Goal: Find contact information: Find contact information

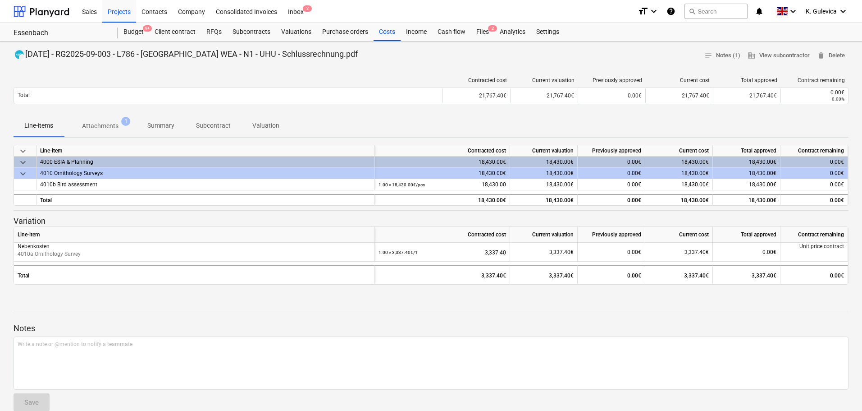
click at [200, 127] on p "Subcontract" at bounding box center [213, 125] width 35 height 9
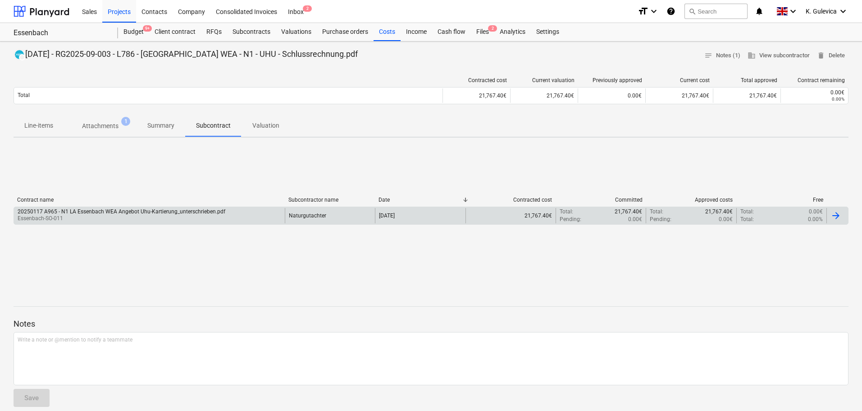
click at [176, 214] on div "20250117 A965 - N1 LA Essenbach WEA Angebot Uhu-Kartierung_unterschrieben.pdf" at bounding box center [122, 211] width 208 height 6
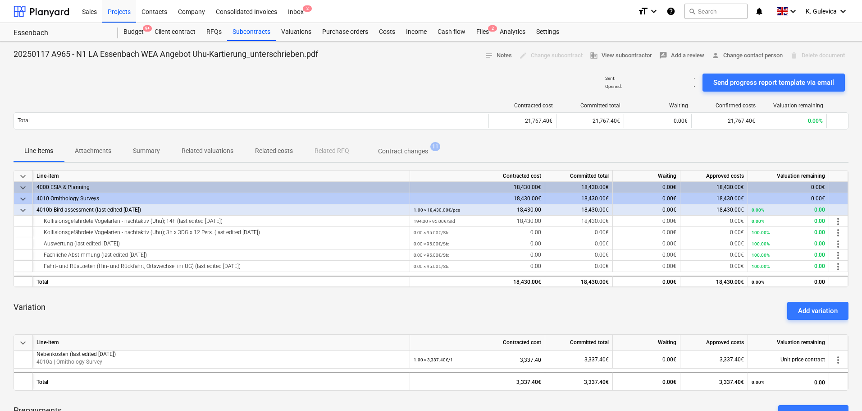
click at [155, 148] on p "Summary" at bounding box center [146, 150] width 27 height 9
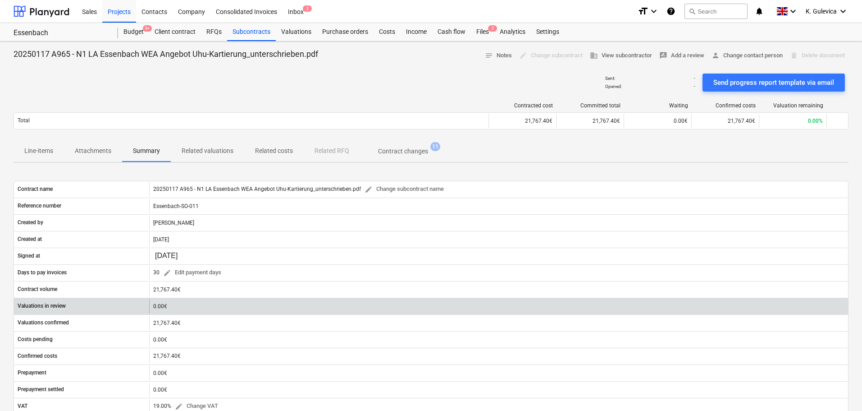
scroll to position [180, 0]
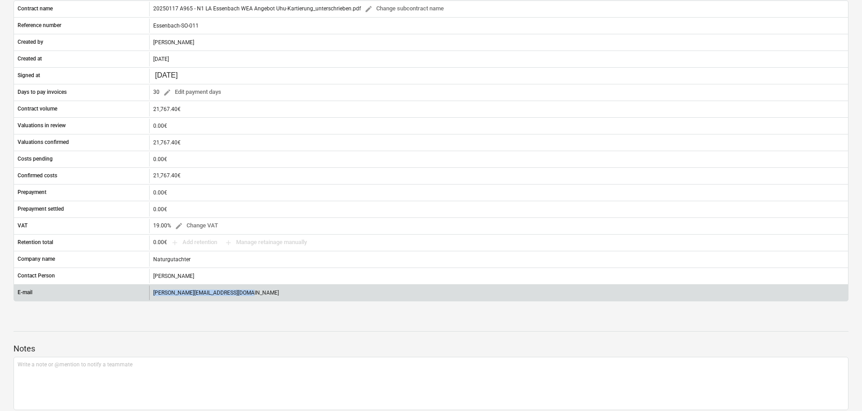
drag, startPoint x: 238, startPoint y: 293, endPoint x: 151, endPoint y: 293, distance: 87.4
click at [151, 293] on div "karoline.wacker@naturgutachter.de" at bounding box center [498, 292] width 699 height 14
copy div "karoline.wacker@naturgutachter.de"
